Goal: Information Seeking & Learning: Learn about a topic

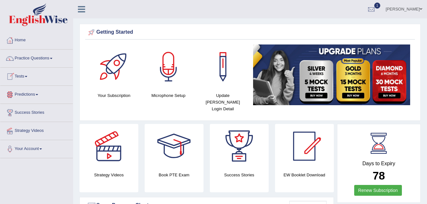
drag, startPoint x: 0, startPoint y: 0, endPoint x: 51, endPoint y: 81, distance: 96.2
click at [51, 81] on link "Tests" at bounding box center [36, 76] width 73 height 16
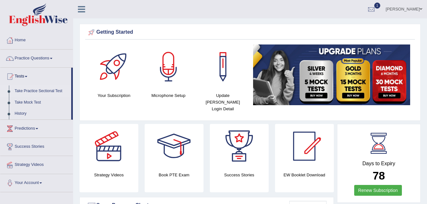
click at [44, 90] on link "Take Practice Sectional Test" at bounding box center [41, 91] width 59 height 11
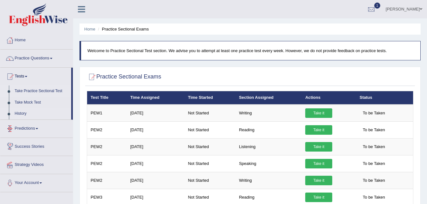
click at [17, 113] on link "History" at bounding box center [41, 113] width 59 height 11
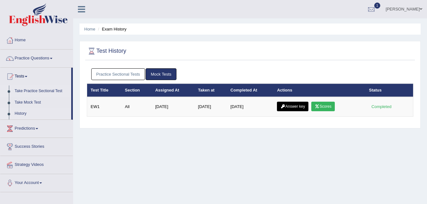
click at [29, 88] on link "Take Practice Sectional Test" at bounding box center [41, 91] width 59 height 11
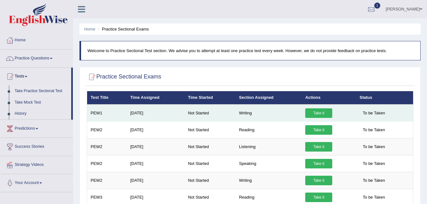
click at [315, 112] on link "Take it" at bounding box center [318, 113] width 27 height 10
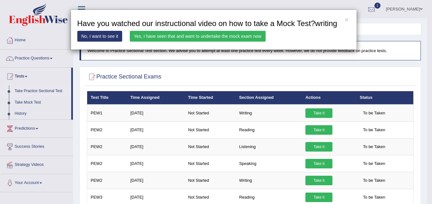
click at [44, 89] on div "× Have you watched our instructional video on how to take a Mock Test?writing N…" at bounding box center [216, 102] width 432 height 204
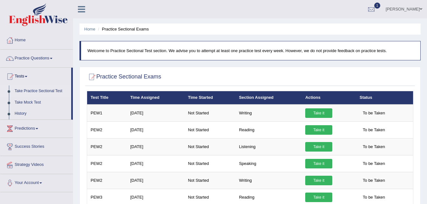
click at [44, 89] on link "Take Practice Sectional Test" at bounding box center [41, 91] width 59 height 11
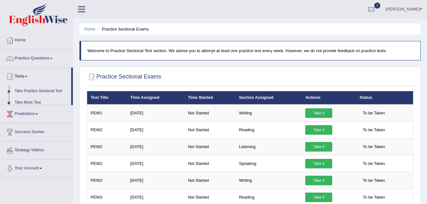
click at [44, 89] on link "Take Practice Sectional Test" at bounding box center [41, 91] width 59 height 11
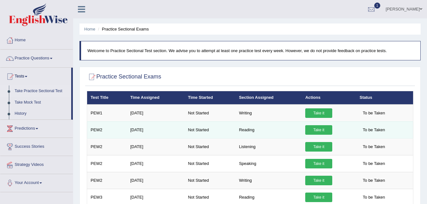
click at [316, 128] on link "Take it" at bounding box center [318, 130] width 27 height 10
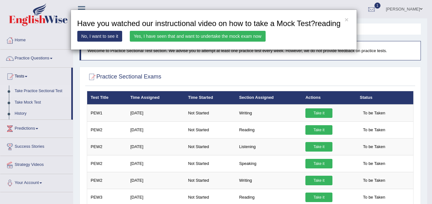
click at [60, 132] on div "× Have you watched our instructional video on how to take a Mock Test?reading N…" at bounding box center [216, 102] width 432 height 204
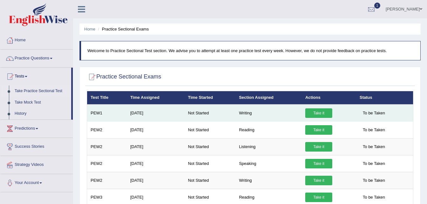
click at [314, 114] on link "Take it" at bounding box center [318, 113] width 27 height 10
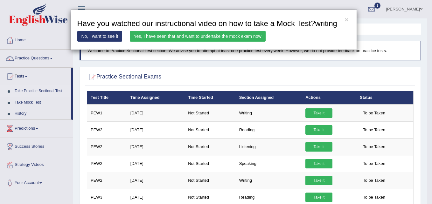
click at [106, 32] on link "No, I want to see it" at bounding box center [99, 36] width 45 height 11
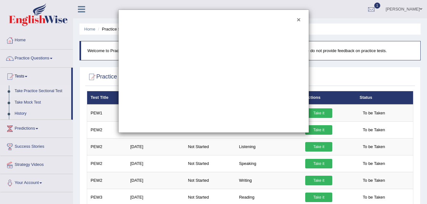
click at [297, 18] on button "×" at bounding box center [299, 19] width 4 height 7
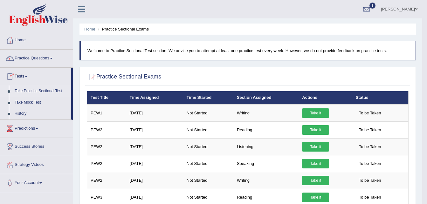
click at [39, 56] on link "Practice Questions" at bounding box center [36, 58] width 73 height 16
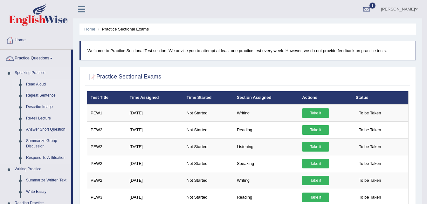
click at [40, 80] on link "Read Aloud" at bounding box center [47, 84] width 48 height 11
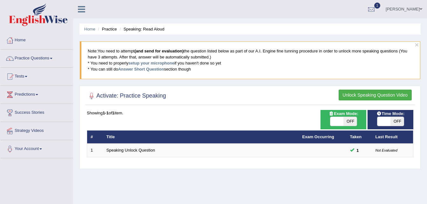
click at [350, 120] on span "OFF" at bounding box center [349, 121] width 13 height 9
checkbox input "true"
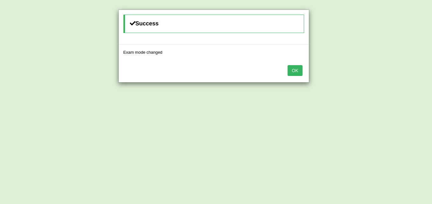
click at [296, 69] on button "OK" at bounding box center [294, 70] width 15 height 11
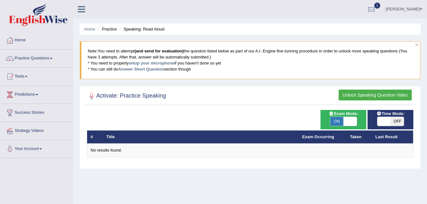
click at [395, 121] on span "OFF" at bounding box center [397, 121] width 13 height 9
checkbox input "true"
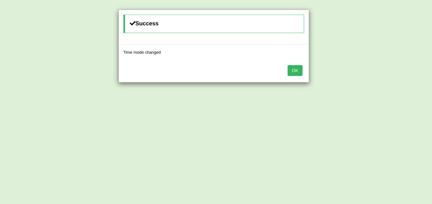
click at [295, 71] on button "OK" at bounding box center [294, 70] width 15 height 11
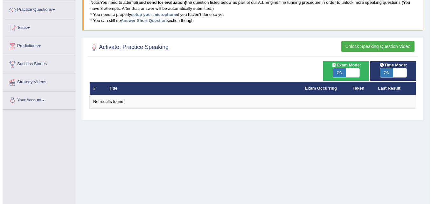
scroll to position [51, 0]
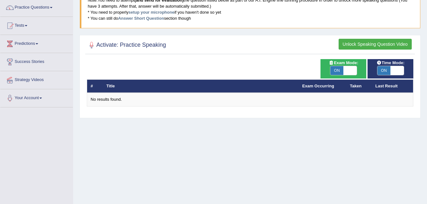
click at [369, 42] on button "Unlock Speaking Question Video" at bounding box center [375, 44] width 73 height 11
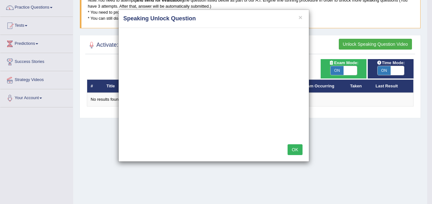
click at [340, 72] on div "× Speaking Unlock Question OK" at bounding box center [216, 102] width 432 height 204
click at [300, 148] on button "OK" at bounding box center [294, 149] width 15 height 11
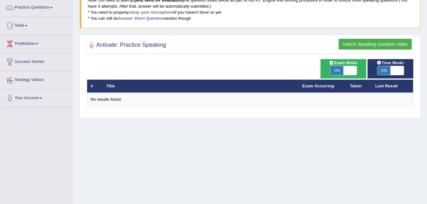
click at [336, 69] on span "ON" at bounding box center [336, 70] width 13 height 9
checkbox input "false"
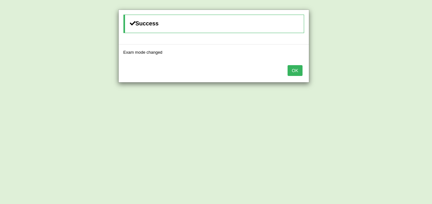
click at [293, 73] on button "OK" at bounding box center [294, 70] width 15 height 11
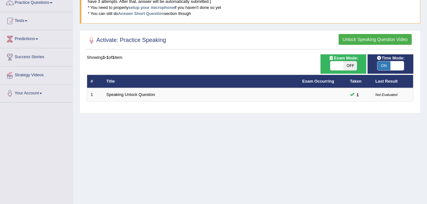
scroll to position [51, 0]
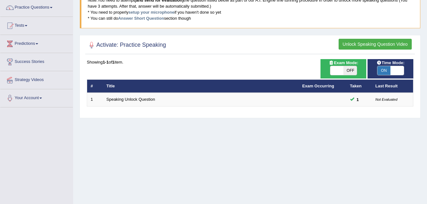
click at [386, 66] on span "ON" at bounding box center [383, 70] width 13 height 9
checkbox input "false"
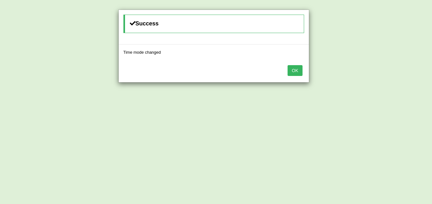
click at [298, 74] on button "OK" at bounding box center [294, 70] width 15 height 11
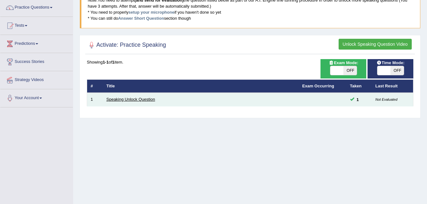
click at [126, 98] on link "Speaking Unlock Question" at bounding box center [131, 99] width 49 height 5
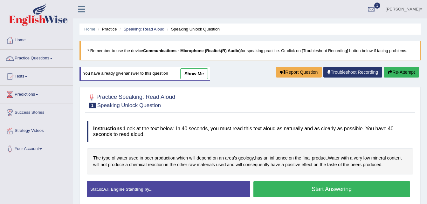
click at [337, 188] on button "Start Answering" at bounding box center [331, 189] width 157 height 16
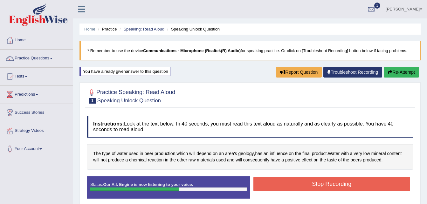
click at [334, 183] on button "Stop Recording" at bounding box center [331, 184] width 157 height 15
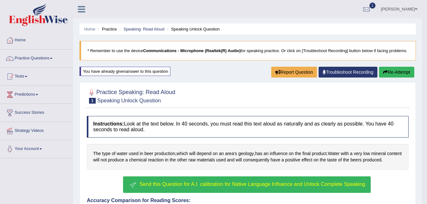
click at [162, 181] on button "Send this Question for A.I. calibration for Native Language Influence and Unloc…" at bounding box center [246, 185] width 247 height 17
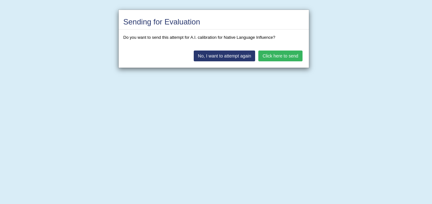
click at [282, 53] on button "Click here to send" at bounding box center [280, 56] width 44 height 11
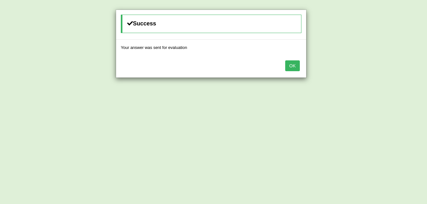
click at [297, 65] on button "OK" at bounding box center [292, 65] width 15 height 11
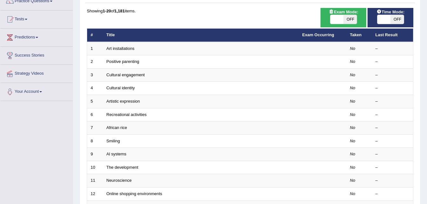
scroll to position [51, 0]
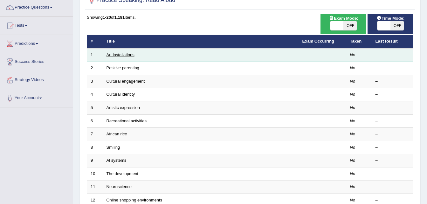
click at [128, 54] on link "Art installations" at bounding box center [121, 54] width 28 height 5
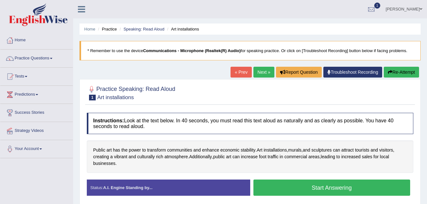
click at [333, 185] on button "Start Answering" at bounding box center [331, 188] width 157 height 16
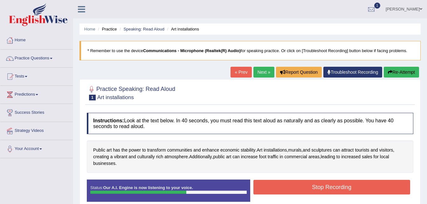
click at [333, 185] on button "Stop Recording" at bounding box center [331, 187] width 157 height 15
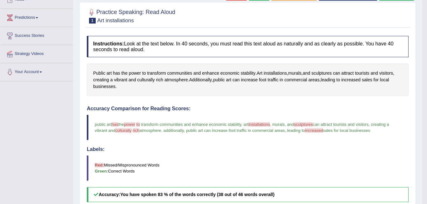
scroll to position [64, 0]
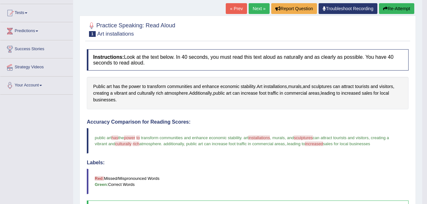
click at [398, 7] on button "Re-Attempt" at bounding box center [396, 8] width 35 height 11
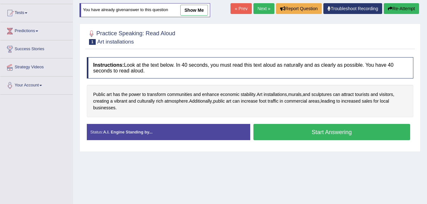
click at [308, 130] on button "Start Answering" at bounding box center [331, 132] width 157 height 16
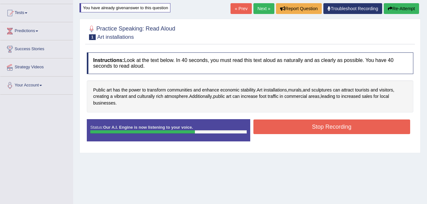
click at [314, 123] on button "Stop Recording" at bounding box center [331, 127] width 157 height 15
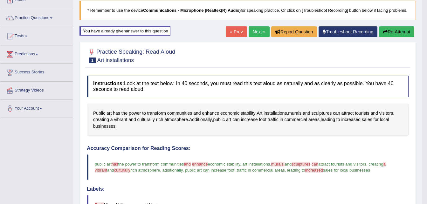
scroll to position [38, 0]
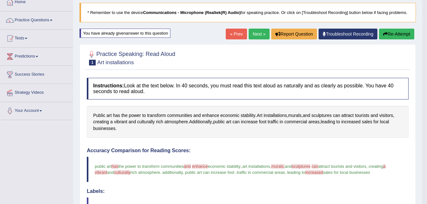
click at [395, 33] on button "Re-Attempt" at bounding box center [396, 34] width 35 height 11
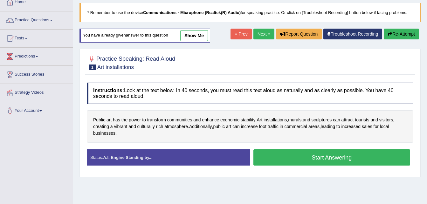
click at [343, 159] on button "Start Answering" at bounding box center [331, 157] width 157 height 16
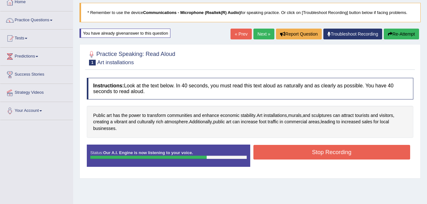
click at [343, 148] on button "Stop Recording" at bounding box center [331, 152] width 157 height 15
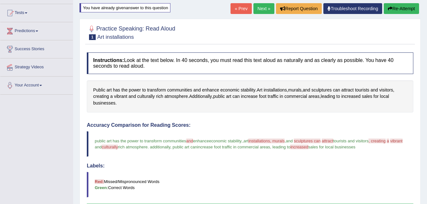
scroll to position [51, 0]
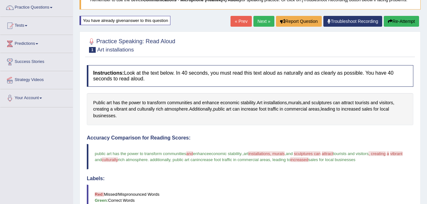
click at [405, 19] on button "Re-Attempt" at bounding box center [401, 21] width 35 height 11
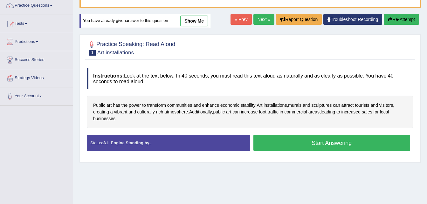
click at [331, 142] on button "Start Answering" at bounding box center [331, 143] width 157 height 16
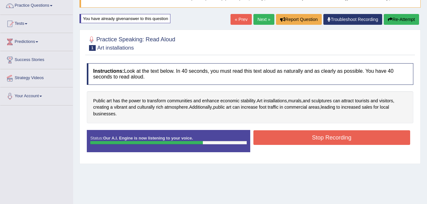
click at [337, 136] on button "Stop Recording" at bounding box center [331, 137] width 157 height 15
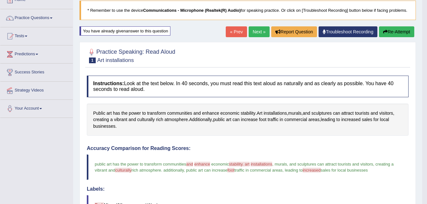
scroll to position [40, 0]
click at [398, 31] on button "Re-Attempt" at bounding box center [396, 32] width 35 height 11
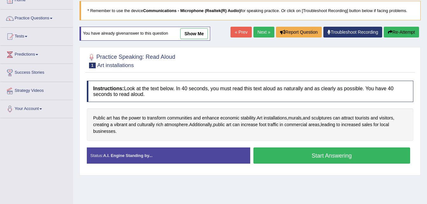
click at [316, 154] on button "Start Answering" at bounding box center [331, 156] width 157 height 16
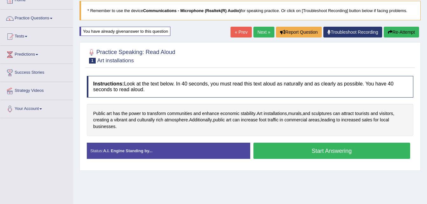
click at [316, 154] on button "Start Answering" at bounding box center [331, 151] width 157 height 16
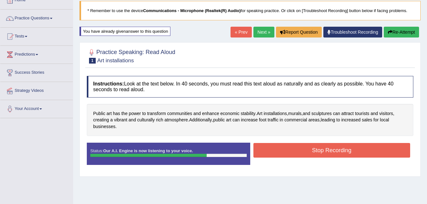
click at [316, 154] on button "Stop Recording" at bounding box center [331, 150] width 157 height 15
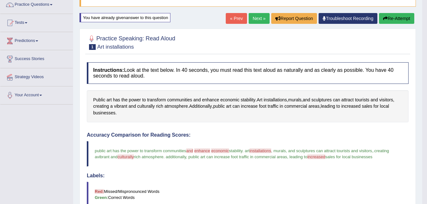
scroll to position [40, 0]
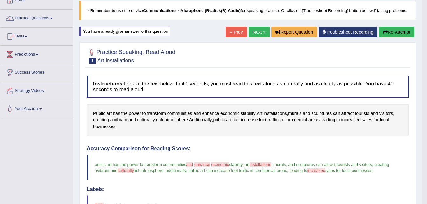
click at [397, 30] on button "Re-Attempt" at bounding box center [396, 32] width 35 height 11
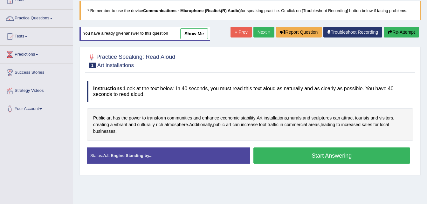
click at [334, 153] on button "Start Answering" at bounding box center [331, 156] width 157 height 16
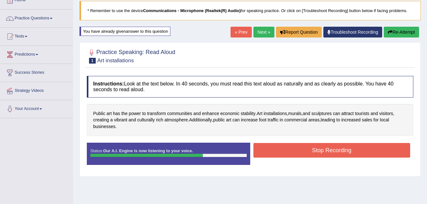
click at [334, 150] on button "Stop Recording" at bounding box center [331, 150] width 157 height 15
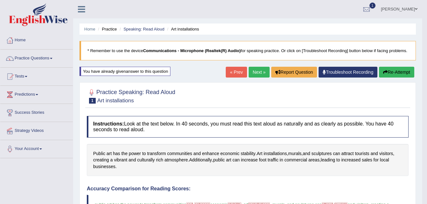
click at [402, 66] on div "Home Practice Speaking: Read Aloud Art installations * Remember to use the devi…" at bounding box center [247, 207] width 349 height 415
